Goal: Information Seeking & Learning: Learn about a topic

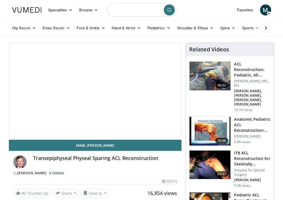
click at [142, 13] on input "Search topics, interventions" at bounding box center [141, 9] width 69 height 13
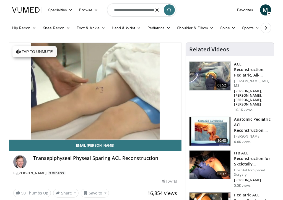
type input "**********"
click at [169, 12] on icon "submit" at bounding box center [169, 10] width 4 height 4
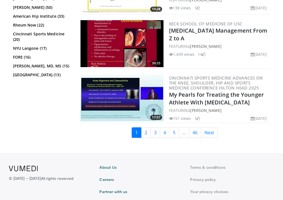
scroll to position [1482, 0]
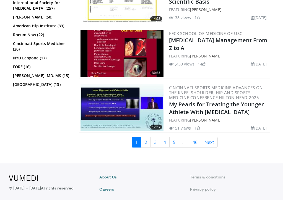
click at [110, 54] on img at bounding box center [121, 53] width 83 height 47
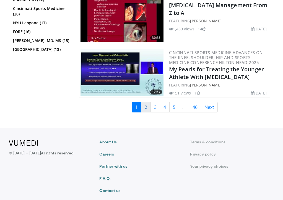
scroll to position [1531, 0]
click at [146, 107] on link "2" at bounding box center [146, 107] width 10 height 10
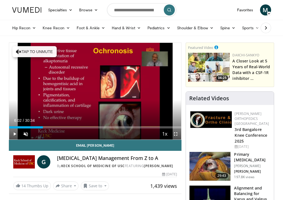
drag, startPoint x: 40, startPoint y: 126, endPoint x: 44, endPoint y: 126, distance: 4.2
click at [44, 126] on div "Loaded : 19.62% 06:18 06:16" at bounding box center [95, 125] width 172 height 5
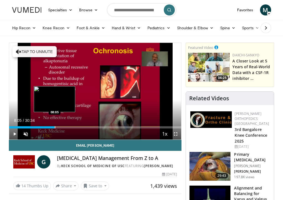
drag, startPoint x: 46, startPoint y: 127, endPoint x: 54, endPoint y: 128, distance: 8.8
click at [55, 128] on div "Progress Bar" at bounding box center [55, 127] width 1 height 2
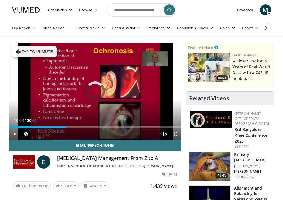
drag, startPoint x: 54, startPoint y: 128, endPoint x: 65, endPoint y: 129, distance: 11.1
click at [65, 129] on div "Current Time 10:03 / Duration 30:34 Play Skip Backward Skip Forward Unmute 40% …" at bounding box center [95, 133] width 172 height 11
drag, startPoint x: 66, startPoint y: 128, endPoint x: 78, endPoint y: 129, distance: 12.5
click at [78, 129] on div "Current Time 11:43 / Duration 30:34 Play Skip Backward Skip Forward Unmute 40% …" at bounding box center [95, 133] width 172 height 11
drag, startPoint x: 78, startPoint y: 127, endPoint x: 110, endPoint y: 129, distance: 31.5
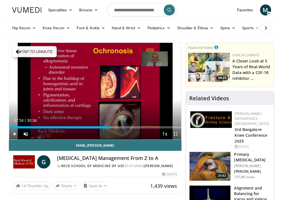
click at [110, 129] on div "Current Time 17:54 / Duration 30:34 Play Skip Backward Skip Forward Unmute 40% …" at bounding box center [95, 133] width 172 height 11
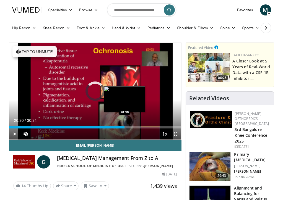
drag, startPoint x: 111, startPoint y: 127, endPoint x: 124, endPoint y: 128, distance: 13.0
click at [125, 128] on div "Progress Bar" at bounding box center [125, 127] width 1 height 2
drag, startPoint x: 121, startPoint y: 128, endPoint x: 125, endPoint y: 128, distance: 4.4
click at [125, 128] on div "Progress Bar" at bounding box center [125, 127] width 1 height 2
drag, startPoint x: 125, startPoint y: 128, endPoint x: 130, endPoint y: 128, distance: 4.4
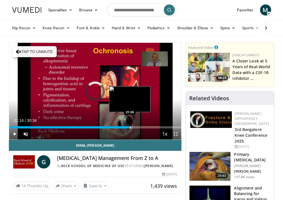
click at [130, 128] on div "Progress Bar" at bounding box center [130, 127] width 1 height 2
click at [131, 128] on div "Progress Bar" at bounding box center [131, 127] width 1 height 2
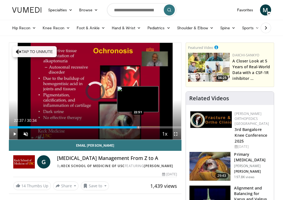
drag, startPoint x: 131, startPoint y: 128, endPoint x: 138, endPoint y: 128, distance: 6.6
click at [138, 128] on div "Progress Bar" at bounding box center [138, 127] width 1 height 2
drag, startPoint x: 138, startPoint y: 128, endPoint x: 142, endPoint y: 128, distance: 4.1
click at [142, 128] on div "Progress Bar" at bounding box center [142, 127] width 1 height 2
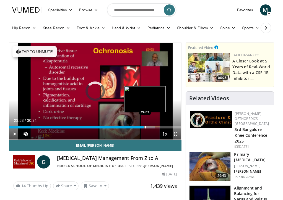
click at [145, 128] on div "Progress Bar" at bounding box center [145, 127] width 1 height 2
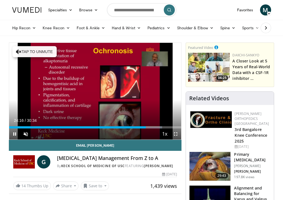
click at [175, 134] on span "Video Player" at bounding box center [175, 133] width 11 height 11
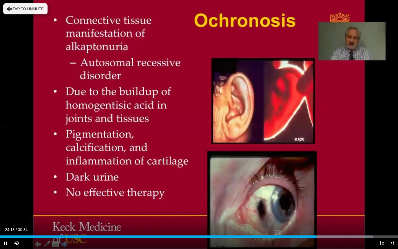
click at [4, 200] on span "Video Player" at bounding box center [5, 242] width 11 height 11
click at [5, 200] on span "Video Player" at bounding box center [5, 242] width 11 height 11
click at [18, 200] on span "Video Player" at bounding box center [16, 242] width 11 height 11
click at [6, 200] on span "Video Player" at bounding box center [5, 242] width 11 height 11
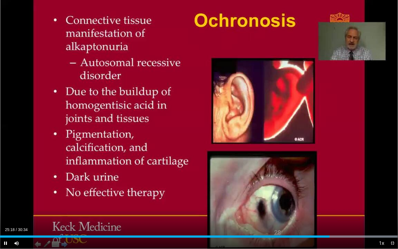
drag, startPoint x: 328, startPoint y: 238, endPoint x: 331, endPoint y: 238, distance: 2.8
click at [282, 200] on div "Current Time 25:18 / Duration 30:34 Pause Skip Backward Skip Forward Mute 0% Lo…" at bounding box center [199, 242] width 398 height 11
click at [282, 200] on span "Video Player" at bounding box center [392, 242] width 11 height 11
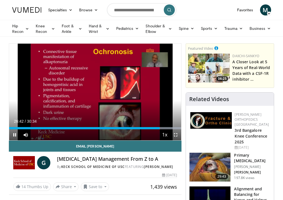
click at [15, 134] on span "Video Player" at bounding box center [14, 134] width 11 height 11
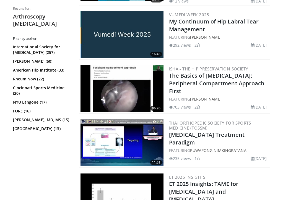
scroll to position [822, 1]
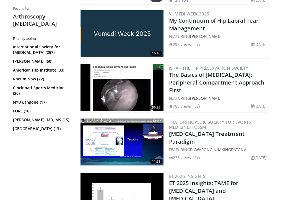
click at [132, 124] on img at bounding box center [121, 141] width 83 height 47
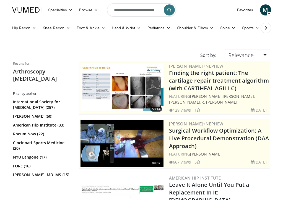
scroll to position [0, 1]
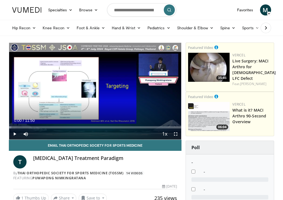
click at [15, 134] on span "Video Player" at bounding box center [14, 133] width 11 height 11
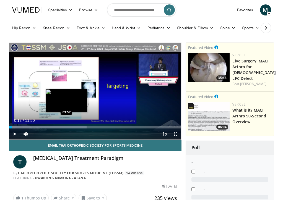
click at [67, 127] on div "Progress Bar" at bounding box center [67, 127] width 1 height 2
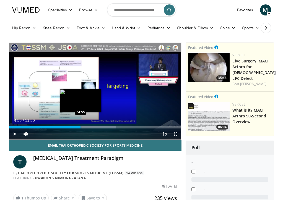
click at [81, 127] on div "Progress Bar" at bounding box center [81, 127] width 1 height 2
click at [84, 127] on div "Progress Bar" at bounding box center [84, 127] width 1 height 2
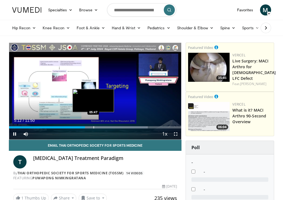
click at [93, 128] on div "Progress Bar" at bounding box center [93, 127] width 1 height 2
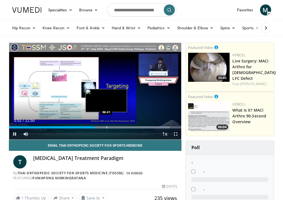
click at [106, 128] on div "Progress Bar" at bounding box center [106, 127] width 1 height 2
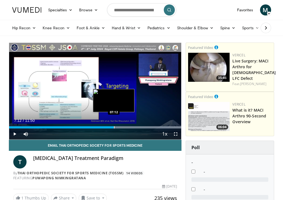
click at [114, 128] on div "Progress Bar" at bounding box center [114, 127] width 1 height 2
click at [119, 128] on div "Progress Bar" at bounding box center [119, 127] width 1 height 2
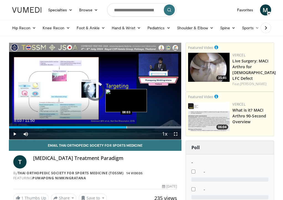
click at [126, 128] on div "Progress Bar" at bounding box center [126, 127] width 1 height 2
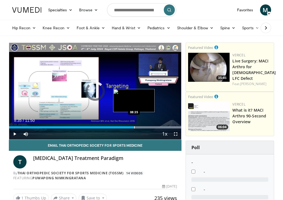
click at [134, 128] on div "Progress Bar" at bounding box center [134, 127] width 1 height 2
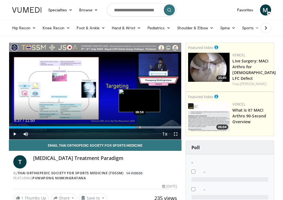
click at [139, 128] on div "Progress Bar" at bounding box center [139, 127] width 1 height 2
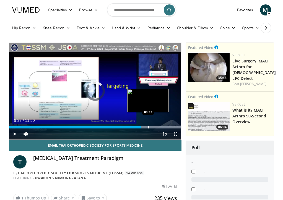
click at [148, 128] on div "Progress Bar" at bounding box center [148, 127] width 1 height 2
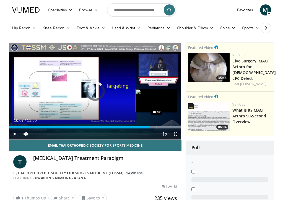
click at [156, 128] on div "Progress Bar" at bounding box center [156, 127] width 1 height 2
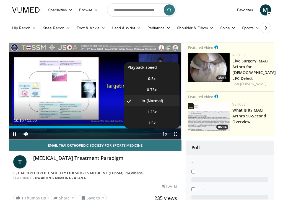
click at [161, 128] on button "Playback Rate" at bounding box center [164, 133] width 11 height 11
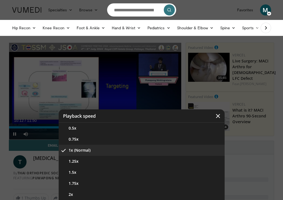
click at [165, 109] on div "Video Player" at bounding box center [141, 100] width 283 height 200
click at [231, 143] on div "Video Player" at bounding box center [141, 100] width 283 height 200
click at [235, 130] on div "Video Player" at bounding box center [141, 100] width 283 height 200
click at [218, 117] on icon "Video Player" at bounding box center [218, 116] width 6 height 6
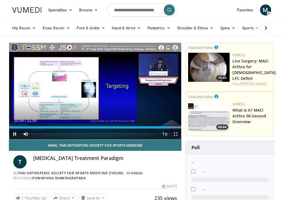
click at [15, 135] on span "Video Player" at bounding box center [14, 133] width 11 height 11
